Goal: Book appointment/travel/reservation

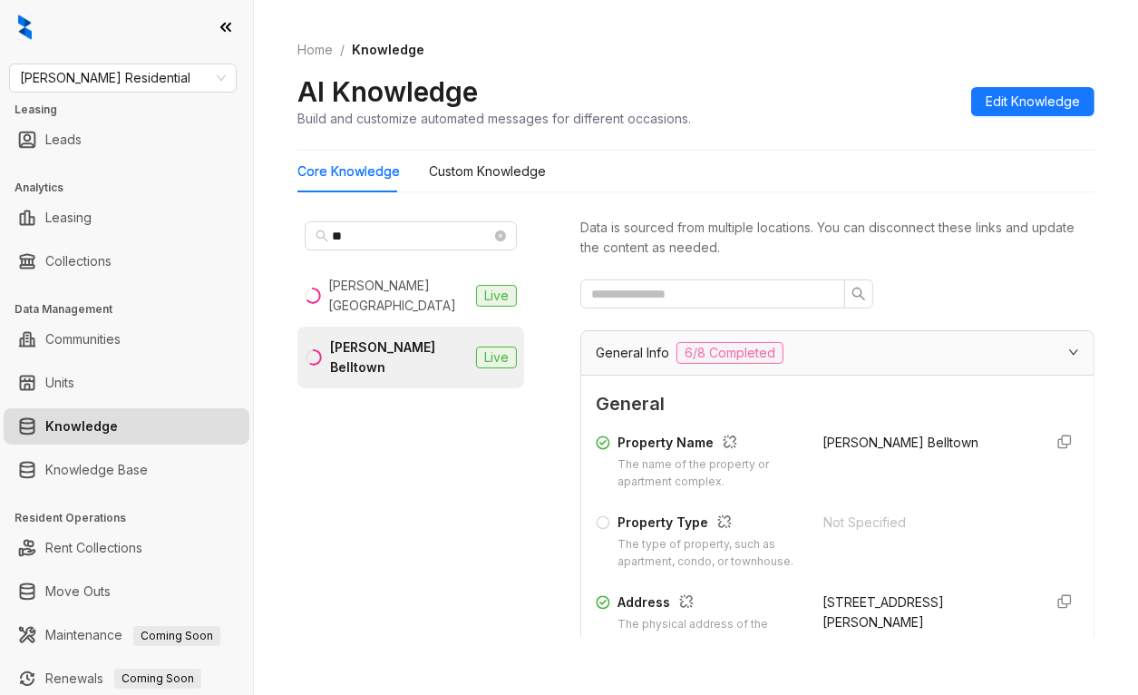
scroll to position [2031, 0]
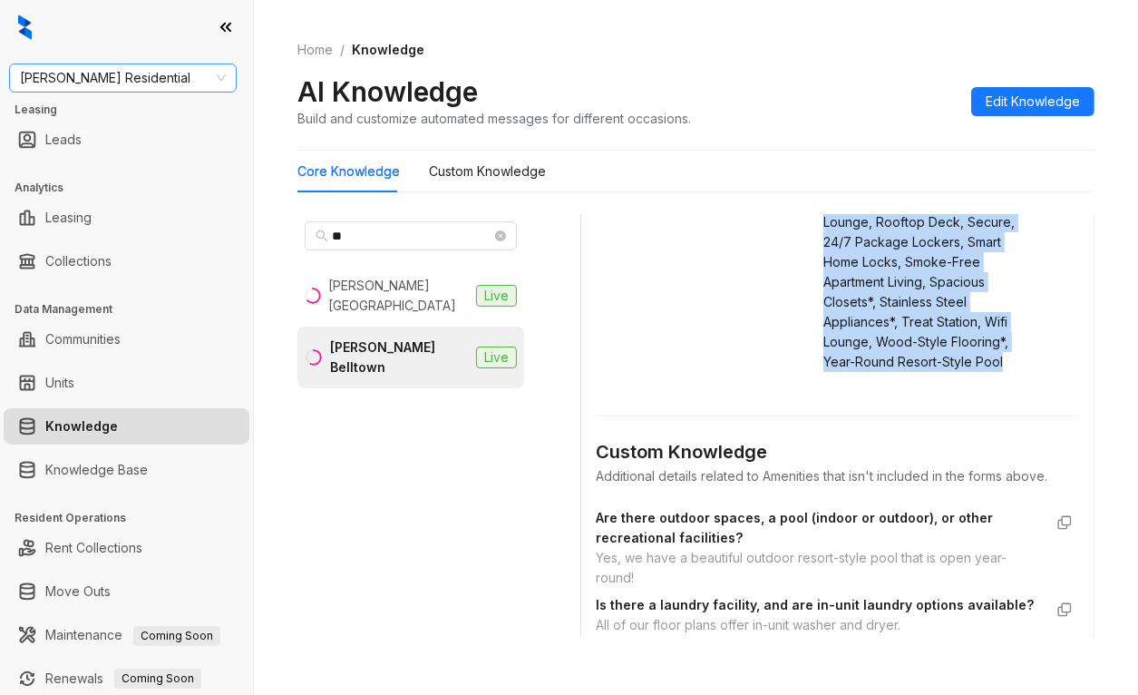
click at [123, 74] on span "Griffis Residential" at bounding box center [123, 77] width 206 height 27
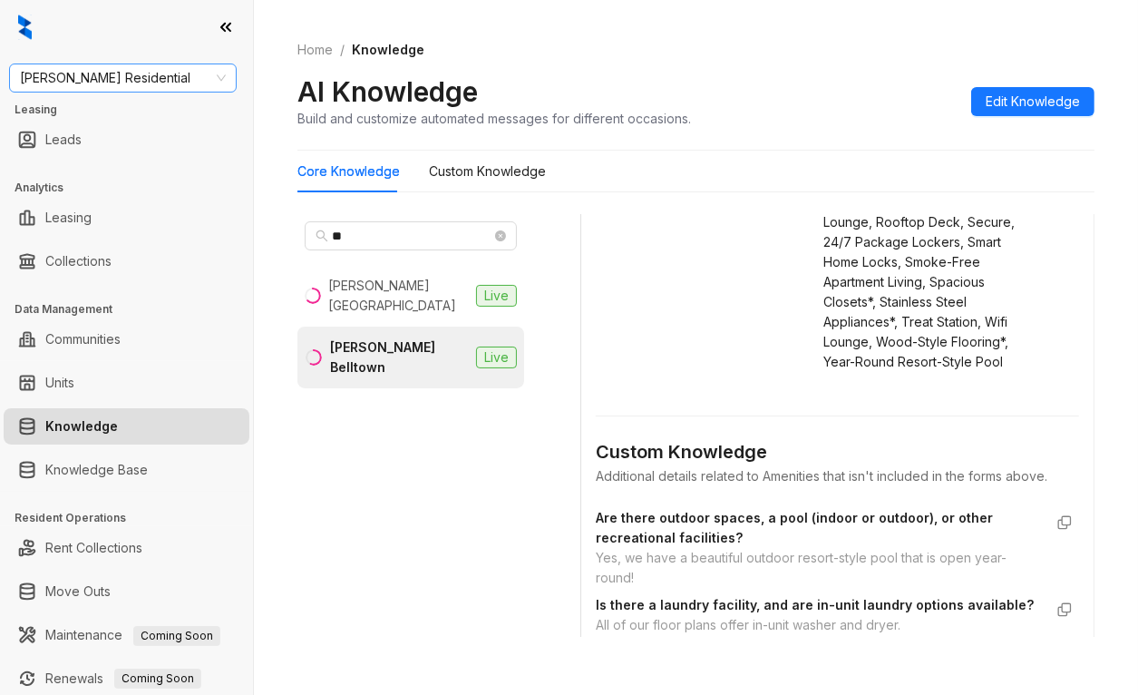
click at [123, 74] on span "Griffis Residential" at bounding box center [123, 77] width 206 height 27
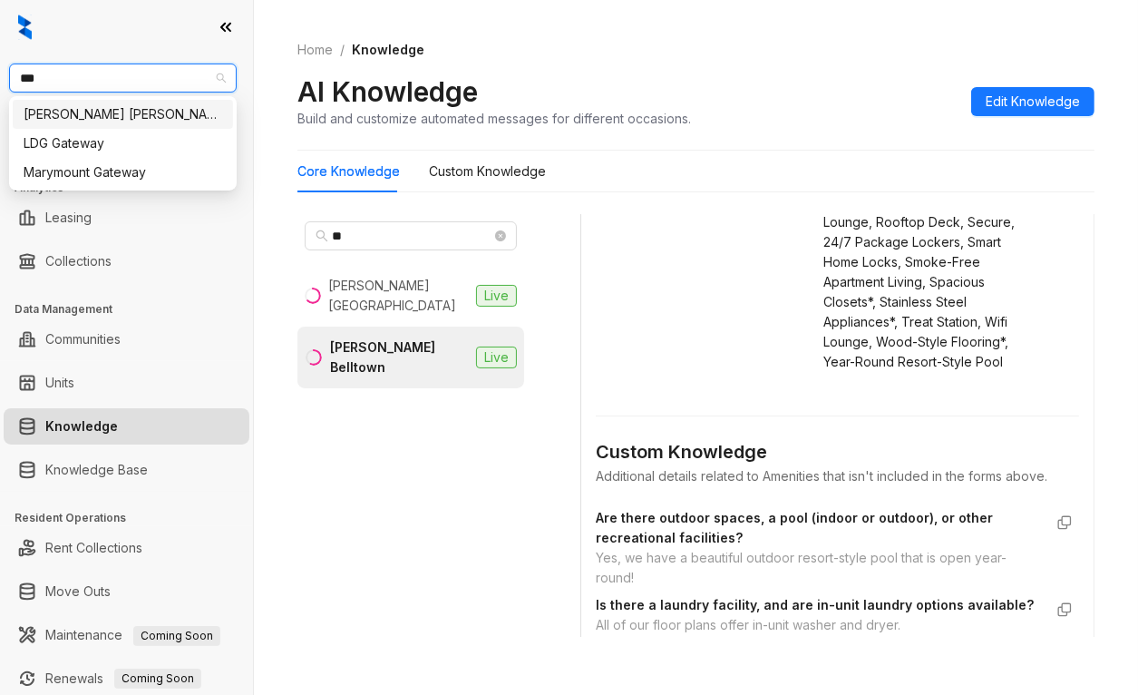
type input "****"
click at [69, 111] on div "Gates Hudson" at bounding box center [123, 114] width 199 height 20
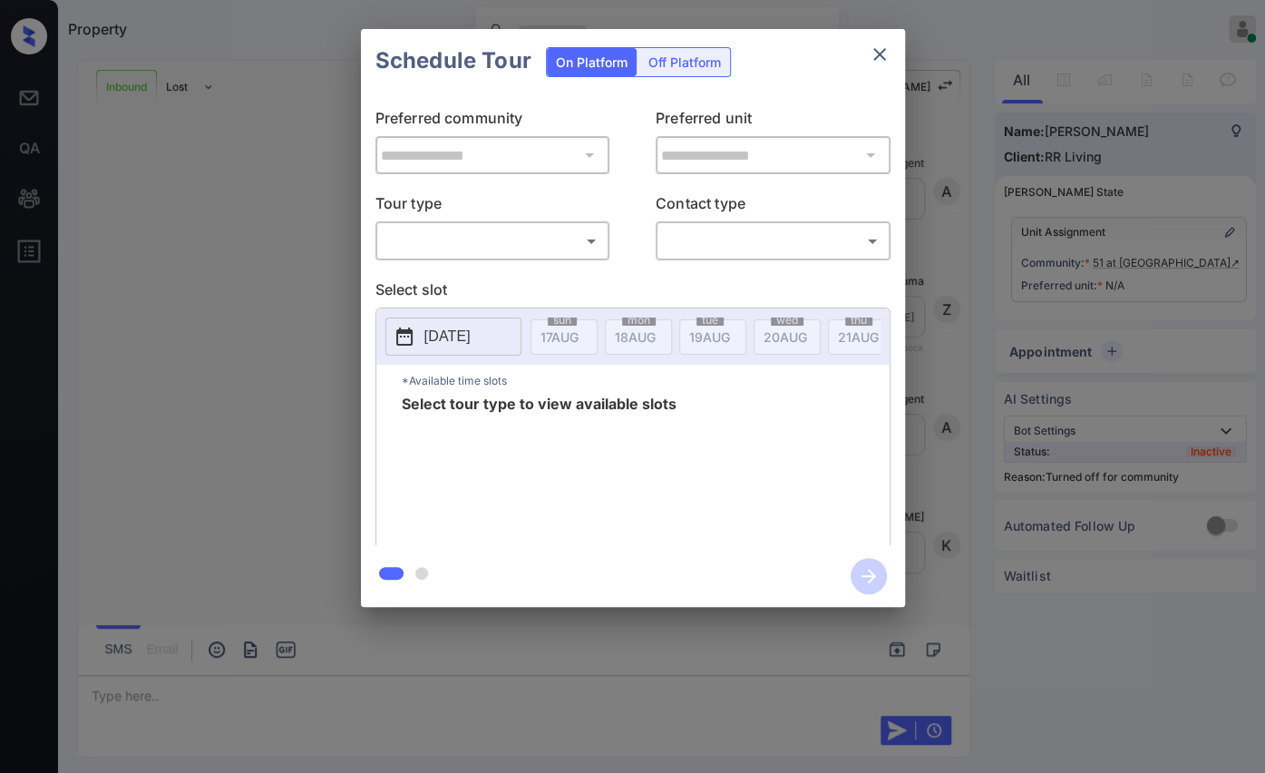
scroll to position [283, 0]
click at [420, 238] on body "Property Danielle Dela Cruz Online Set yourself offline Set yourself on break P…" at bounding box center [632, 386] width 1265 height 773
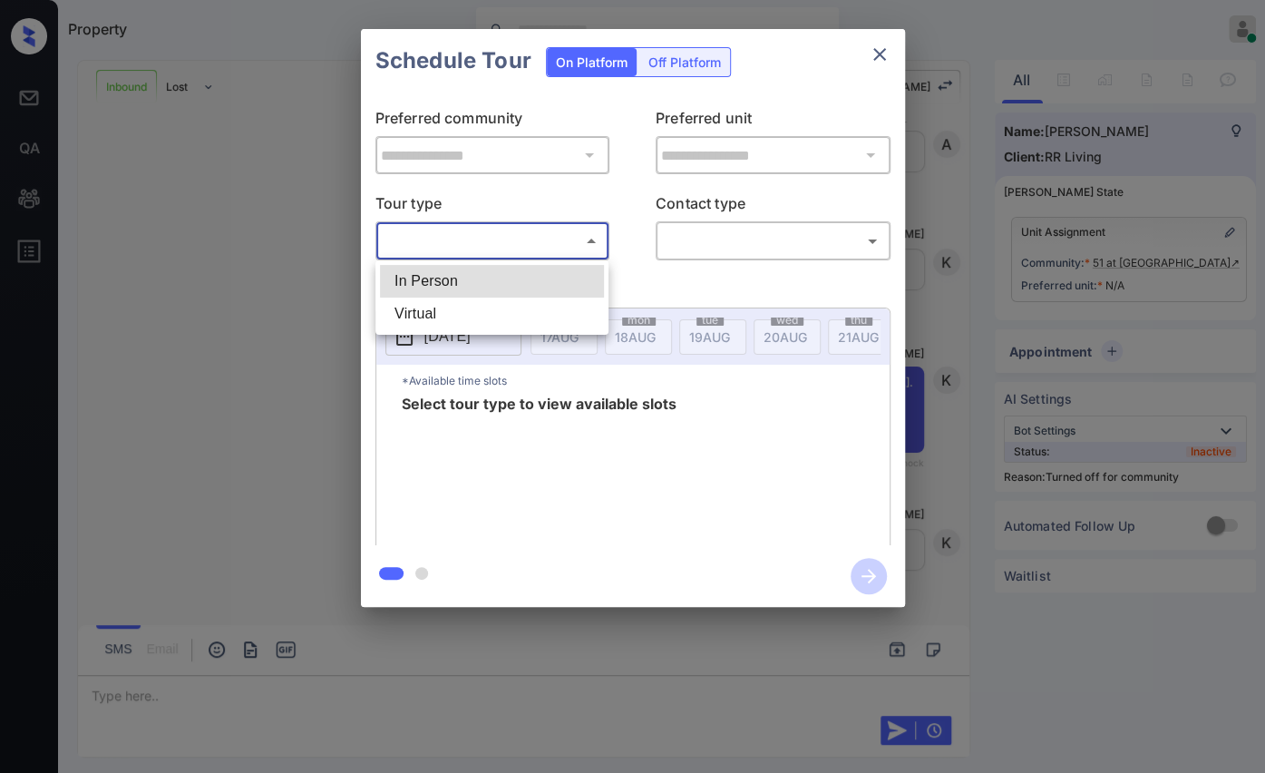
click at [438, 280] on li "In Person" at bounding box center [492, 281] width 224 height 33
type input "********"
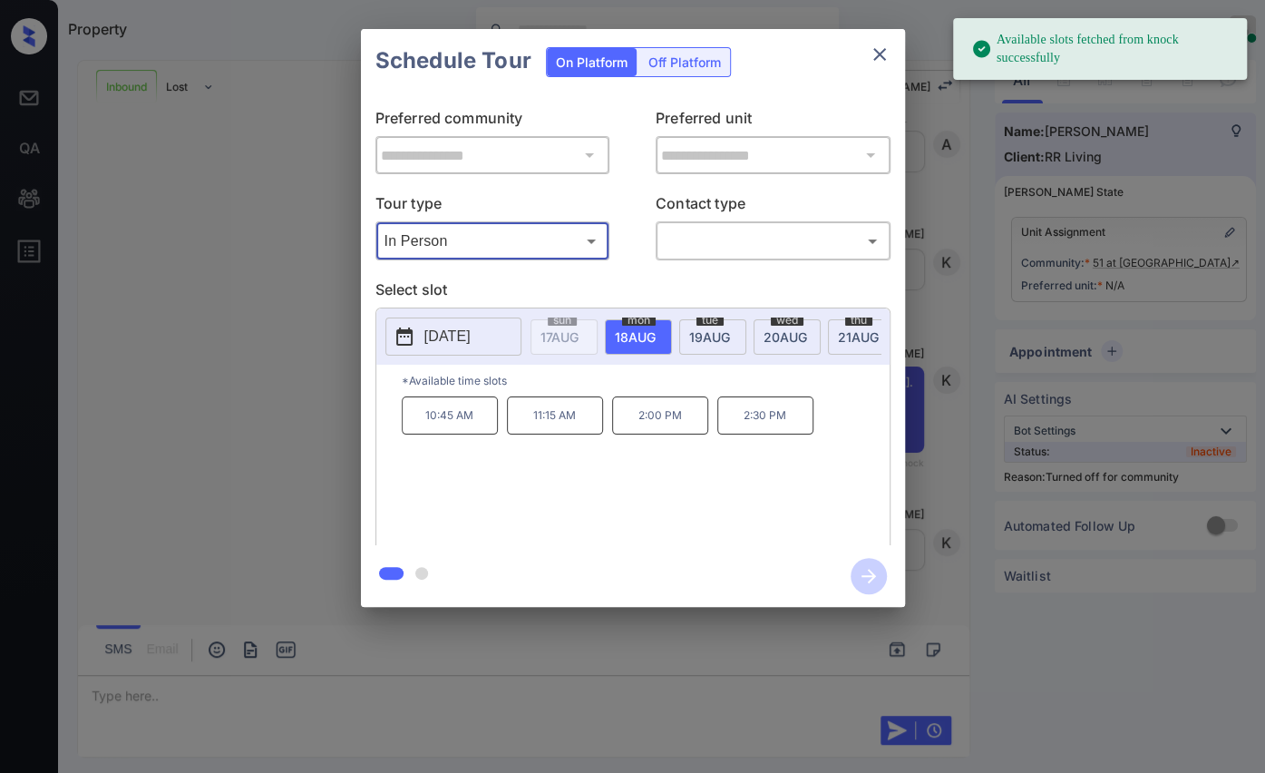
click at [457, 327] on p "2025-08-18" at bounding box center [447, 337] width 46 height 22
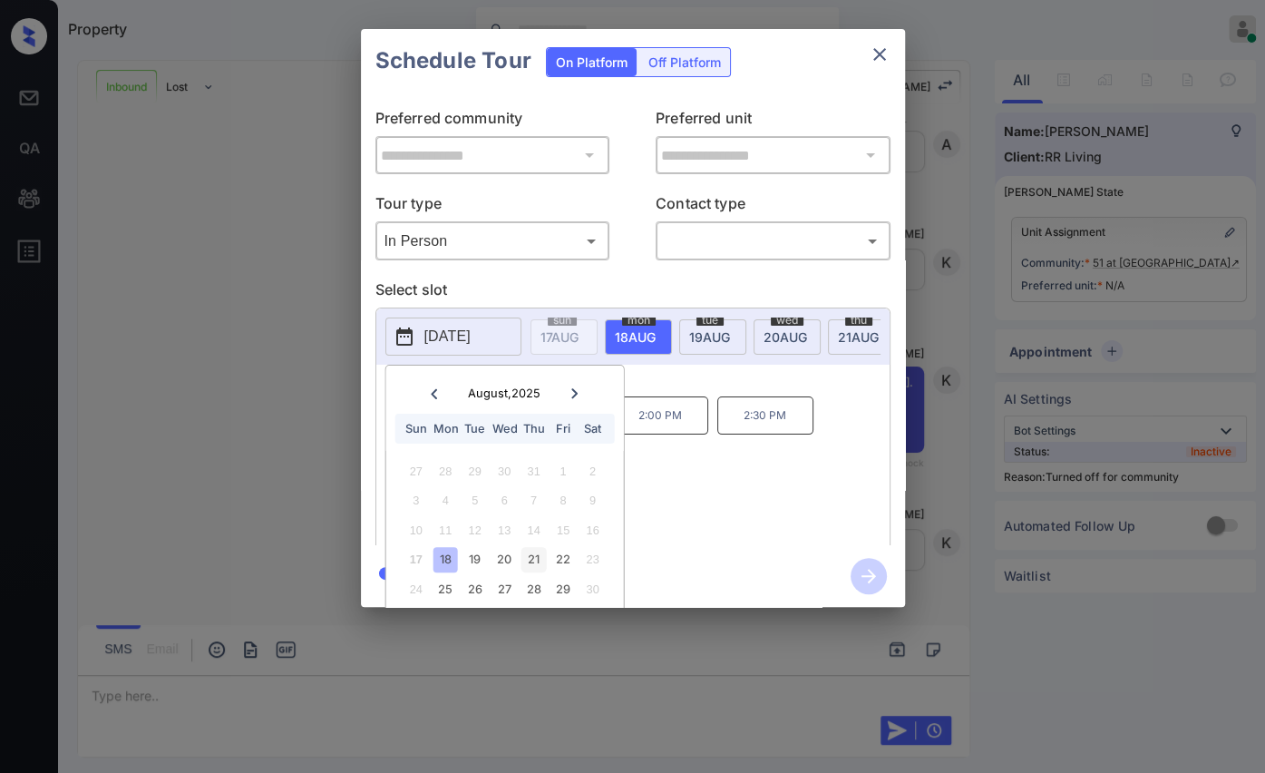
click at [531, 555] on div "21" at bounding box center [533, 559] width 24 height 24
click at [762, 479] on div "10:45 AM 11:15 AM 2:00 PM 2:30 PM" at bounding box center [646, 468] width 488 height 145
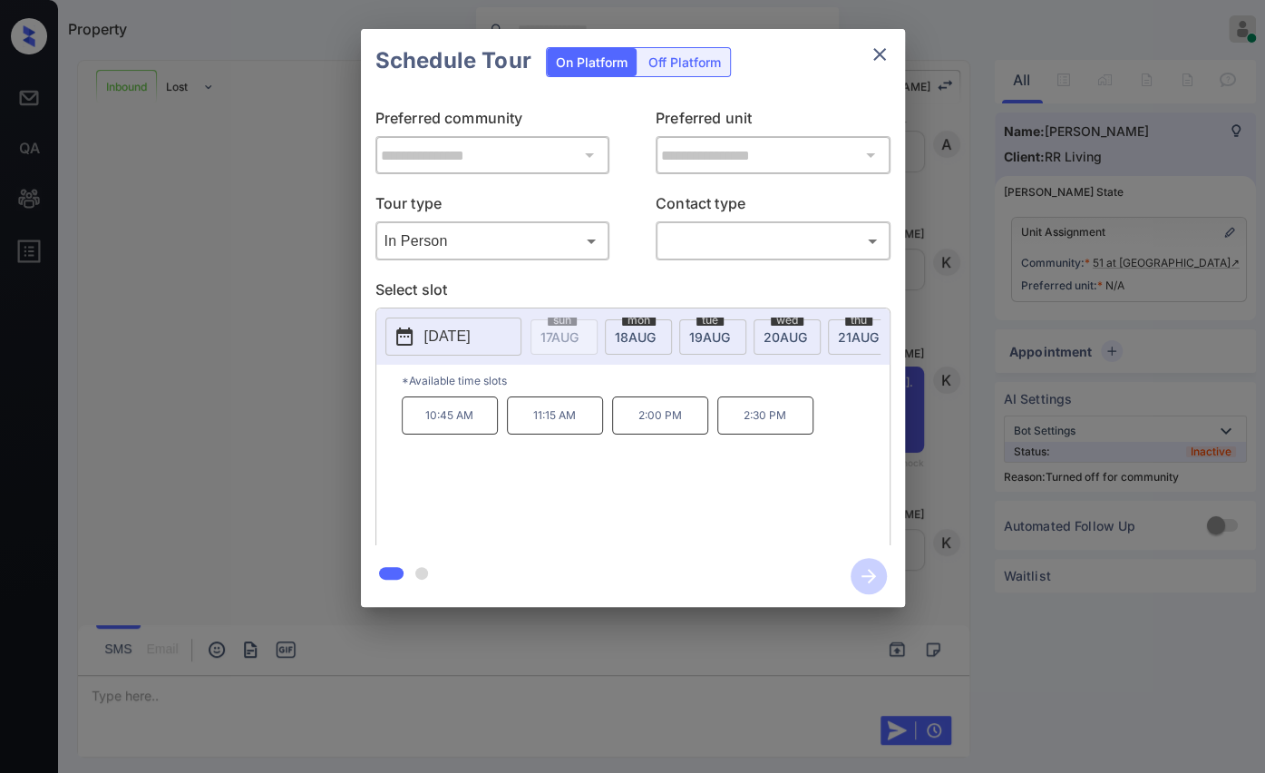
click at [471, 338] on p "2025-08-21" at bounding box center [447, 337] width 46 height 22
click at [748, 522] on div "10:45 AM 11:15 AM 2:00 PM 2:30 PM" at bounding box center [646, 468] width 488 height 145
click at [879, 45] on icon "close" at bounding box center [880, 55] width 22 height 22
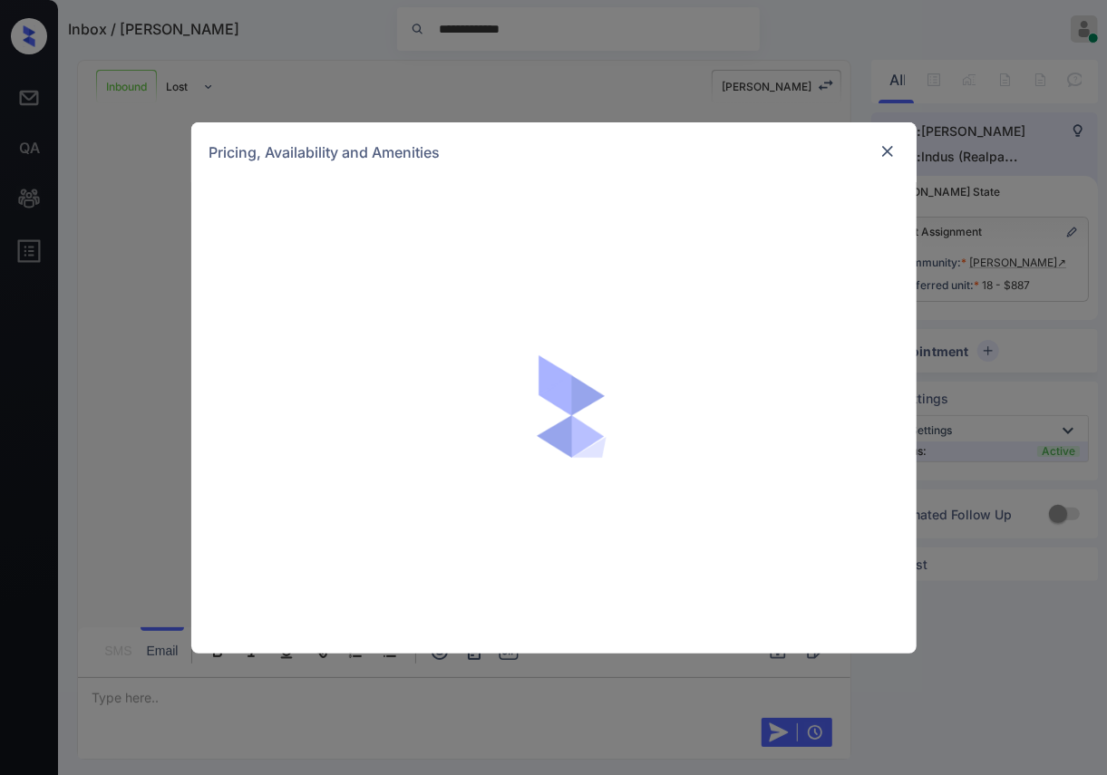
scroll to position [802, 0]
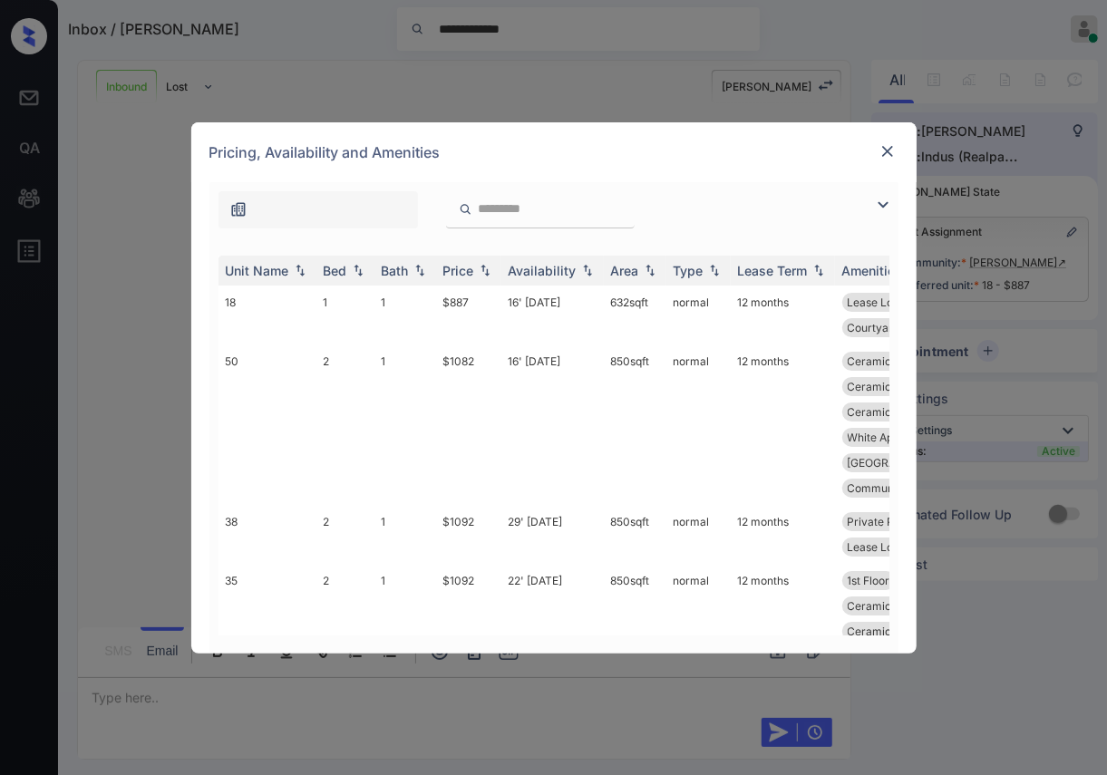
click at [891, 147] on img at bounding box center [888, 151] width 18 height 18
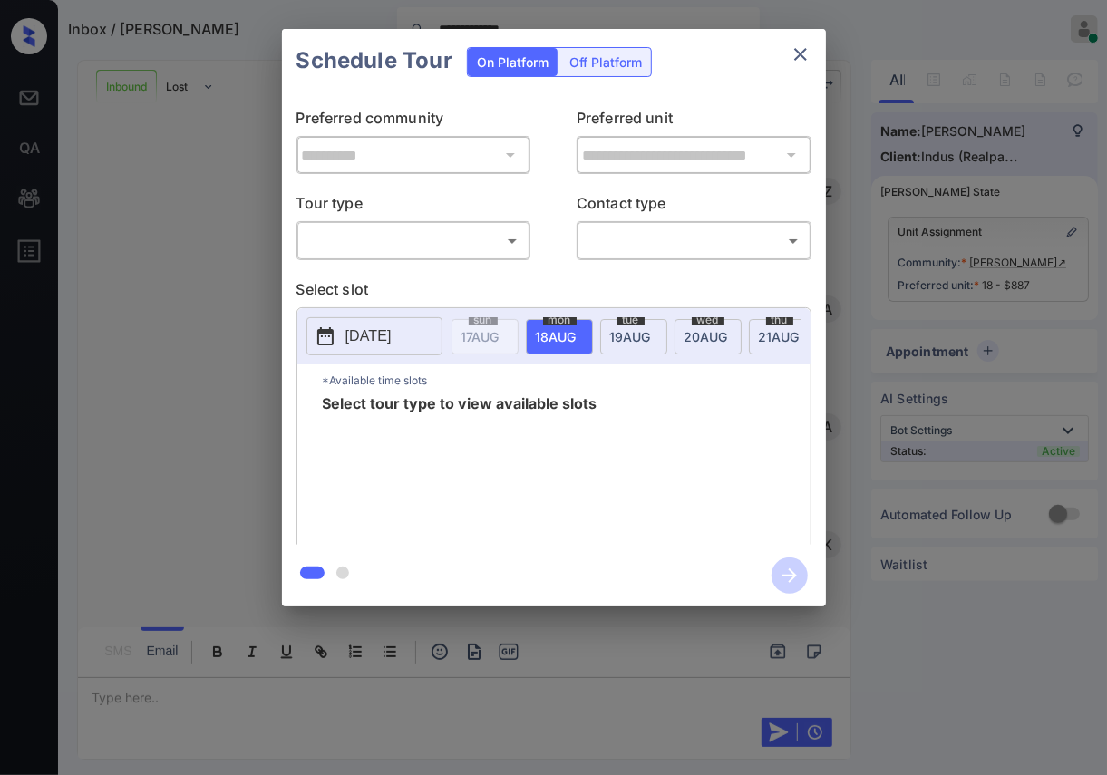
scroll to position [802, 0]
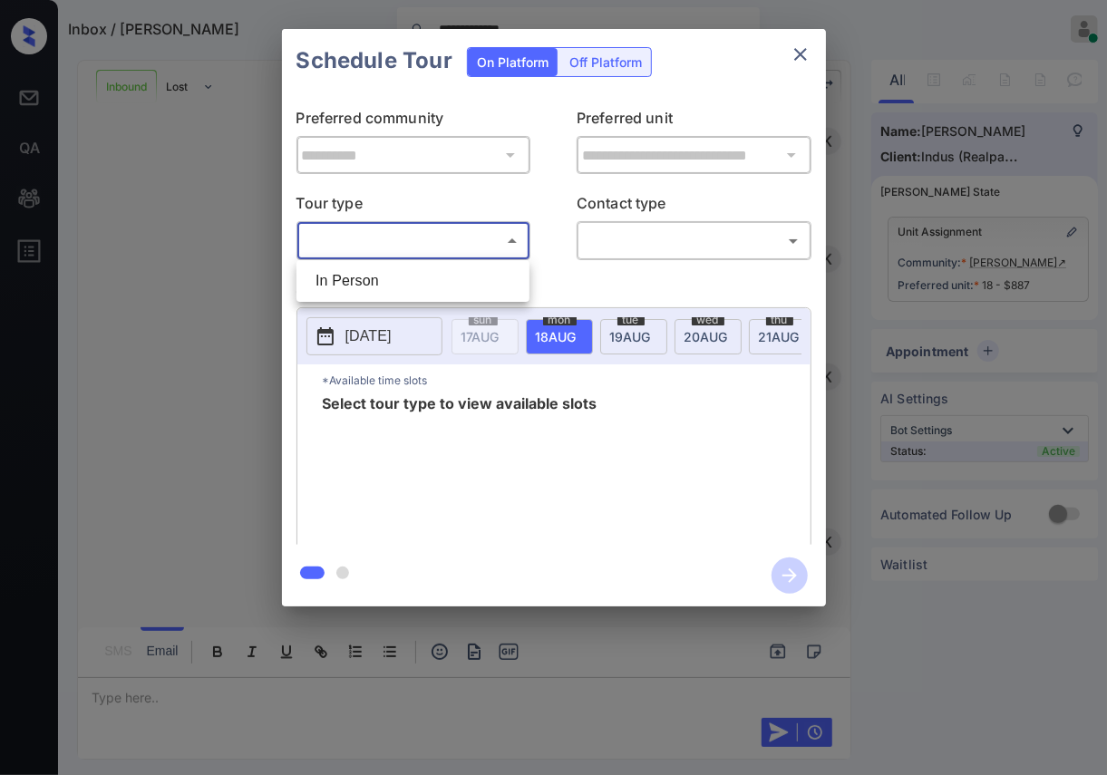
click at [363, 246] on body "**********" at bounding box center [553, 387] width 1107 height 775
click at [353, 289] on li "In Person" at bounding box center [413, 281] width 224 height 33
type input "********"
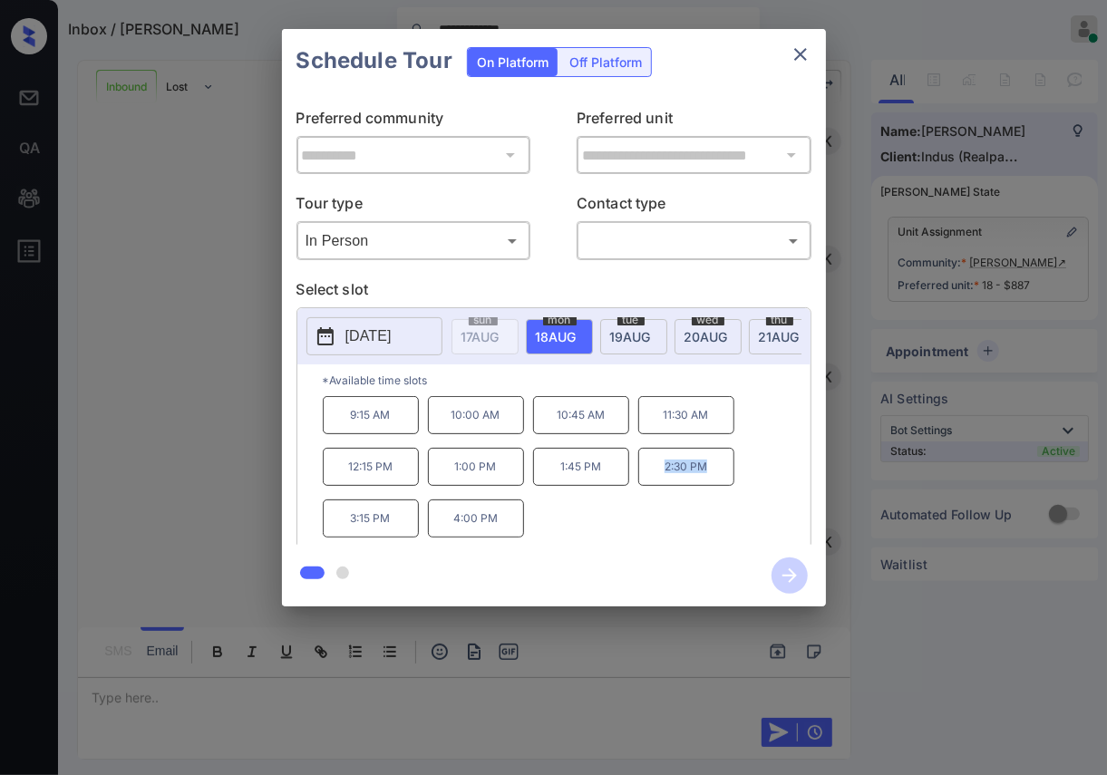
drag, startPoint x: 656, startPoint y: 475, endPoint x: 707, endPoint y: 475, distance: 51.7
click at [707, 475] on p "2:30 PM" at bounding box center [686, 467] width 96 height 38
click at [583, 530] on div "9:15 AM 10:00 AM 10:45 AM 11:30 AM 12:15 PM 1:00 PM 1:45 PM 2:30 PM 3:15 PM 4:0…" at bounding box center [567, 468] width 488 height 145
click at [805, 53] on icon "close" at bounding box center [801, 55] width 22 height 22
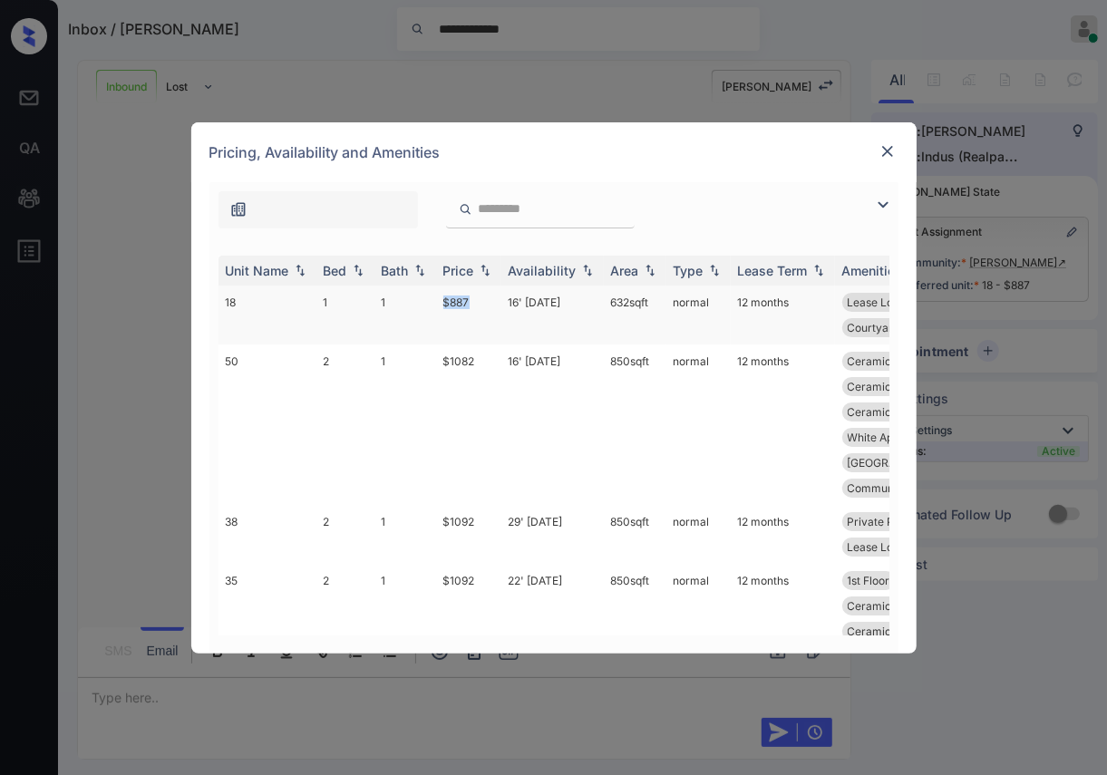
drag, startPoint x: 442, startPoint y: 296, endPoint x: 486, endPoint y: 297, distance: 43.6
click at [486, 297] on td "$887" at bounding box center [468, 315] width 65 height 59
click at [888, 142] on img at bounding box center [888, 151] width 18 height 18
